Goal: Transaction & Acquisition: Purchase product/service

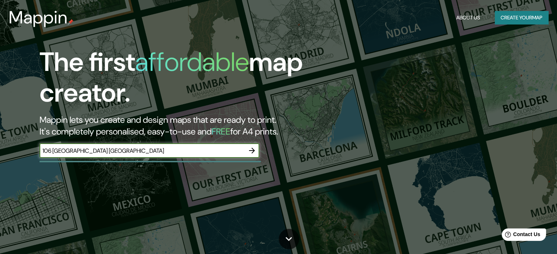
type input "106 [GEOGRAPHIC_DATA] [GEOGRAPHIC_DATA]"
click at [253, 151] on icon "button" at bounding box center [252, 151] width 6 height 6
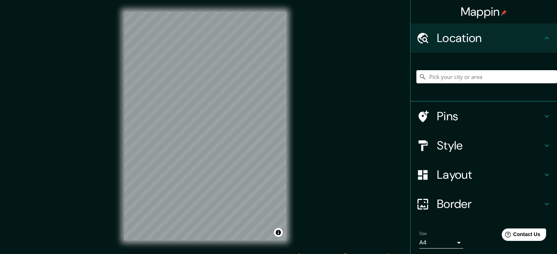
click at [490, 46] on div "Location" at bounding box center [483, 37] width 146 height 29
click at [476, 74] on input "Pick your city or area" at bounding box center [486, 76] width 141 height 13
paste input "106 [GEOGRAPHIC_DATA] [GEOGRAPHIC_DATA]"
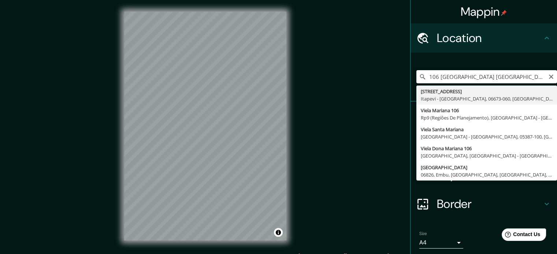
type input "[STREET_ADDRESS]"
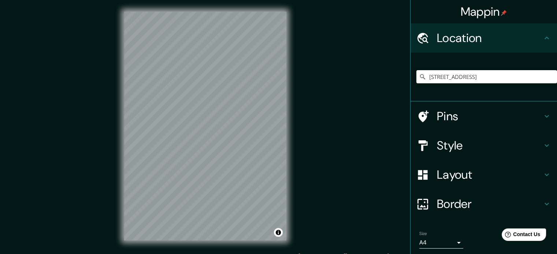
click at [477, 147] on h4 "Style" at bounding box center [489, 145] width 105 height 15
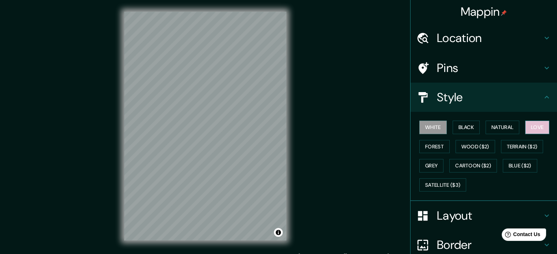
click at [528, 124] on button "Love" at bounding box center [537, 128] width 24 height 14
click at [522, 145] on button "Terrain ($2)" at bounding box center [522, 147] width 42 height 14
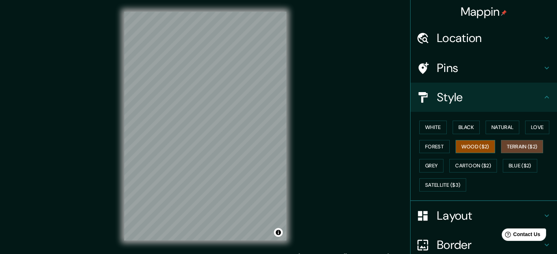
click at [476, 145] on button "Wood ($2)" at bounding box center [475, 147] width 40 height 14
click at [429, 143] on button "Forest" at bounding box center [434, 147] width 30 height 14
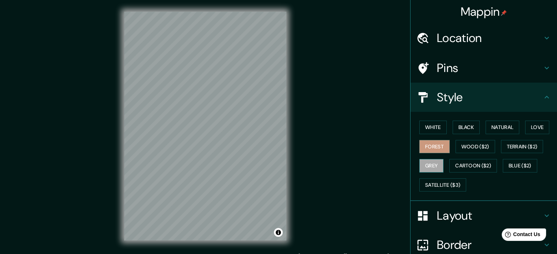
click at [424, 167] on button "Grey" at bounding box center [431, 166] width 24 height 14
click at [470, 166] on button "Cartoon ($2)" at bounding box center [473, 166] width 48 height 14
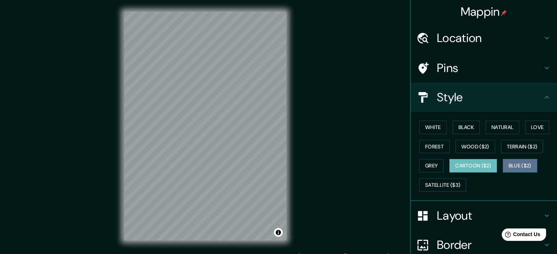
click at [526, 165] on button "Blue ($2)" at bounding box center [519, 166] width 34 height 14
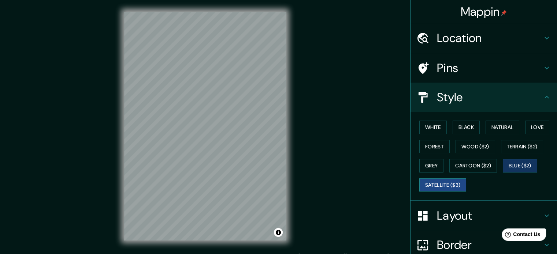
click at [446, 184] on button "Satellite ($3)" at bounding box center [442, 186] width 47 height 14
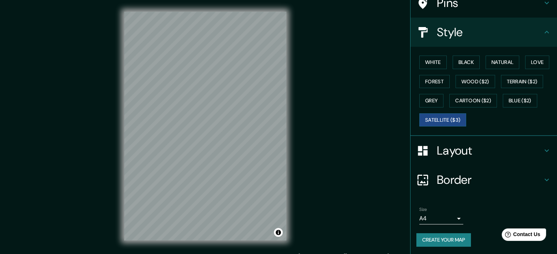
scroll to position [65, 0]
click at [442, 147] on h4 "Layout" at bounding box center [489, 151] width 105 height 15
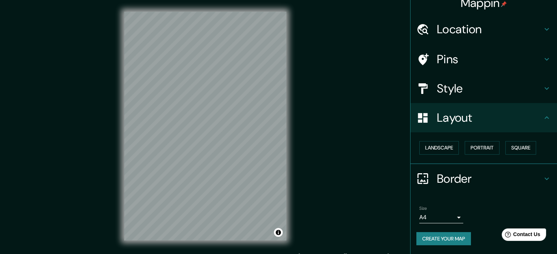
scroll to position [8, 0]
click at [432, 149] on button "Landscape" at bounding box center [439, 149] width 40 height 14
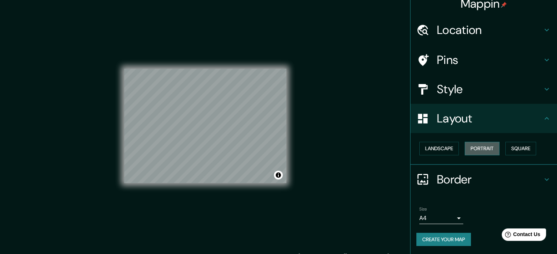
click at [478, 150] on button "Portrait" at bounding box center [481, 149] width 35 height 14
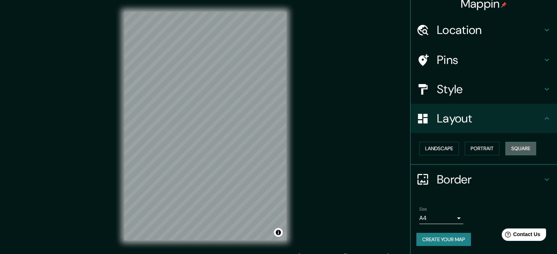
click at [518, 149] on button "Square" at bounding box center [520, 149] width 31 height 14
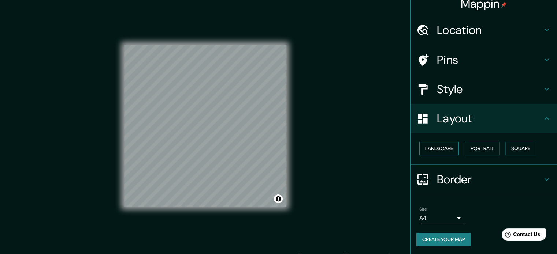
click at [443, 146] on button "Landscape" at bounding box center [439, 149] width 40 height 14
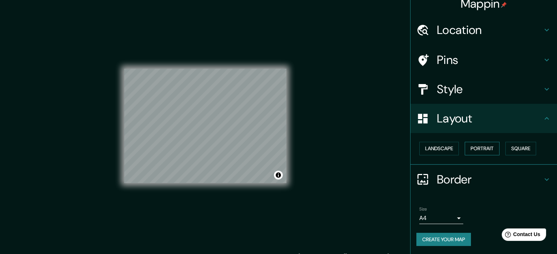
click at [464, 149] on button "Portrait" at bounding box center [481, 149] width 35 height 14
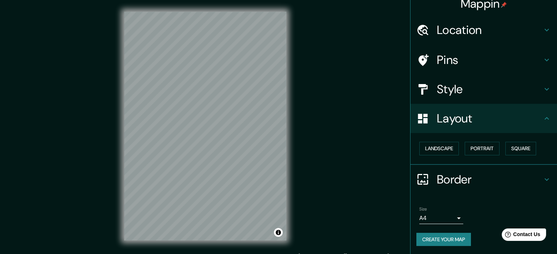
click at [425, 225] on div "Size A4 single" at bounding box center [483, 215] width 135 height 23
click at [436, 213] on body "Mappin Location [STREET_ADDRESS] Pins Style Layout Landscape Portrait Square Bo…" at bounding box center [278, 127] width 557 height 254
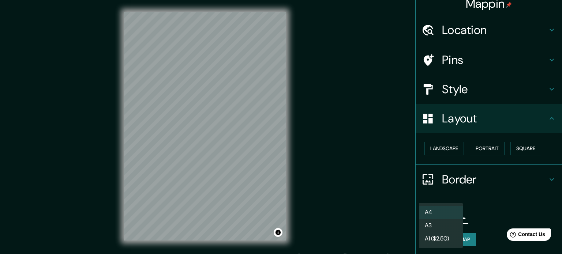
click at [434, 224] on li "A3" at bounding box center [441, 225] width 44 height 13
click at [433, 219] on body "Mappin Location [STREET_ADDRESS] Pins Style Layout Landscape Portrait Square Bo…" at bounding box center [281, 127] width 562 height 254
click at [441, 238] on li "A1 ($2.50)" at bounding box center [441, 238] width 44 height 13
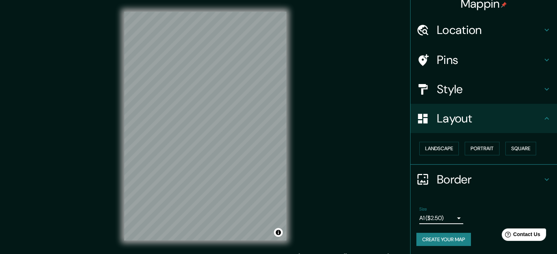
click at [433, 215] on body "Mappin Location [STREET_ADDRESS] Pins Style Layout Landscape Portrait Square Bo…" at bounding box center [278, 127] width 557 height 254
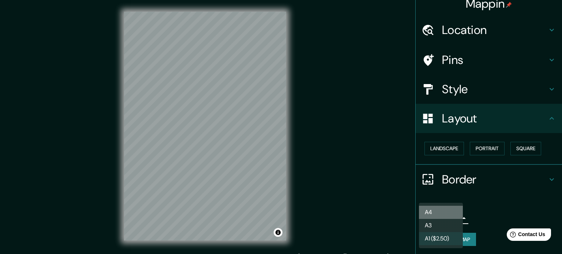
click at [431, 214] on li "A4" at bounding box center [441, 212] width 44 height 13
type input "single"
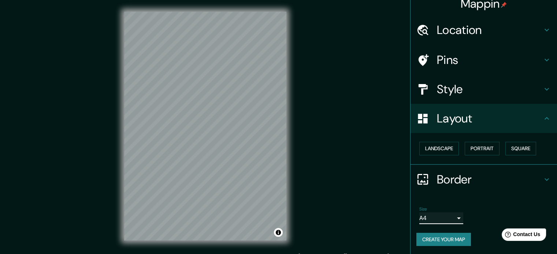
scroll to position [0, 0]
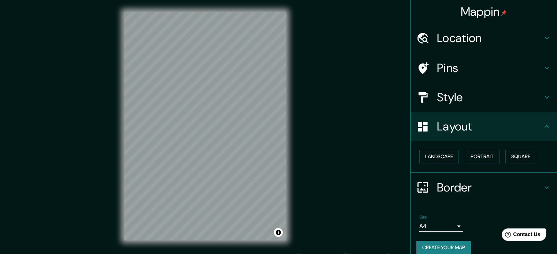
click at [461, 97] on h4 "Style" at bounding box center [489, 97] width 105 height 15
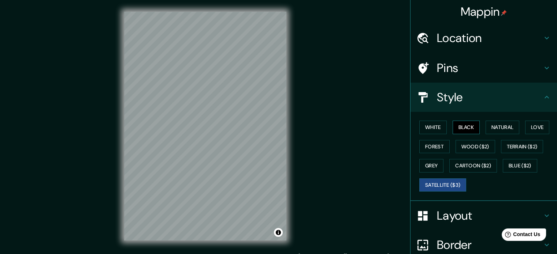
click at [464, 126] on button "Black" at bounding box center [465, 128] width 27 height 14
click at [425, 123] on button "White" at bounding box center [432, 128] width 27 height 14
click at [434, 183] on button "Satellite ($3)" at bounding box center [442, 186] width 47 height 14
click at [492, 43] on h4 "Location" at bounding box center [489, 38] width 105 height 15
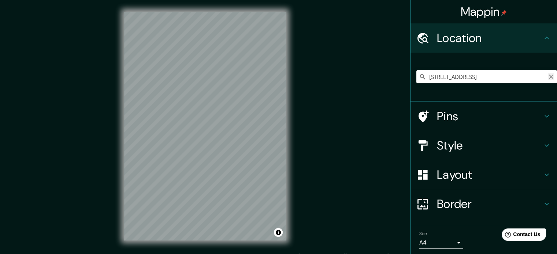
click at [549, 75] on icon "Clear" at bounding box center [551, 77] width 4 height 4
type input "Casa Do Divo, [GEOGRAPHIC_DATA], [GEOGRAPHIC_DATA]"
click at [548, 78] on icon "Clear" at bounding box center [551, 77] width 6 height 6
click at [432, 74] on input "Pick your city or area" at bounding box center [486, 76] width 141 height 13
paste input "R, [PERSON_NAME] y, R. Dr. Dolzani - [GEOGRAPHIC_DATA], [GEOGRAPHIC_DATA], [GEO…"
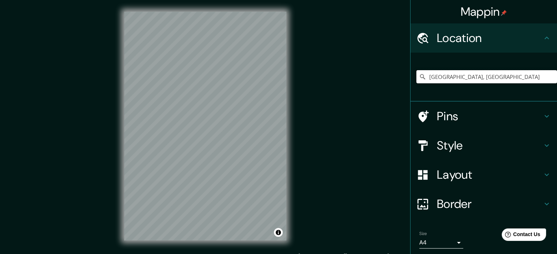
type input "[GEOGRAPHIC_DATA], [GEOGRAPHIC_DATA]"
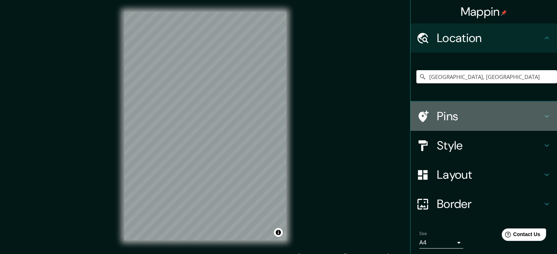
click at [455, 115] on h4 "Pins" at bounding box center [489, 116] width 105 height 15
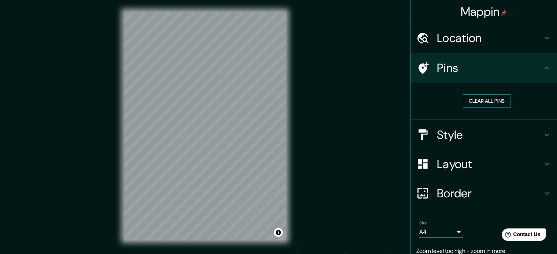
click at [482, 98] on button "Clear all pins" at bounding box center [487, 101] width 48 height 14
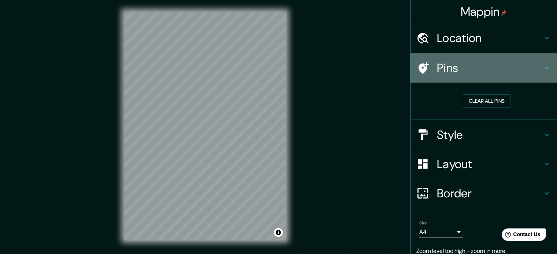
click at [467, 70] on h4 "Pins" at bounding box center [489, 68] width 105 height 15
